Goal: Find specific page/section: Find specific page/section

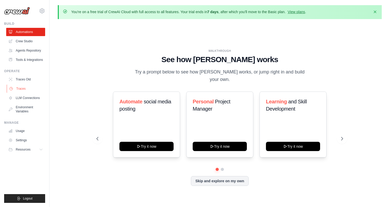
click at [24, 92] on link "Traces" at bounding box center [26, 89] width 39 height 8
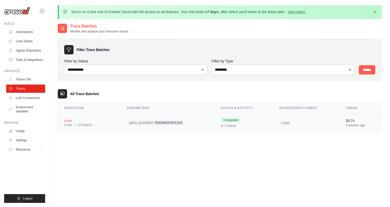
click at [77, 121] on div "crew" at bounding box center [89, 120] width 51 height 5
